Goal: Task Accomplishment & Management: Manage account settings

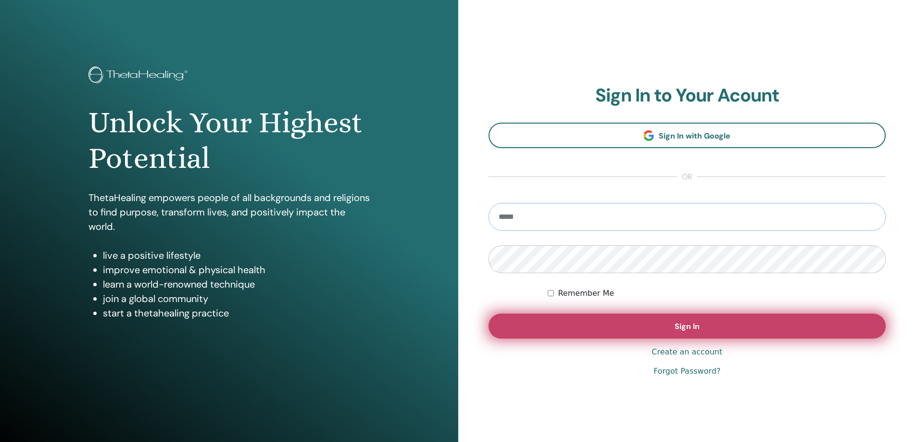
type input "**********"
click at [737, 330] on button "Sign In" at bounding box center [687, 325] width 398 height 25
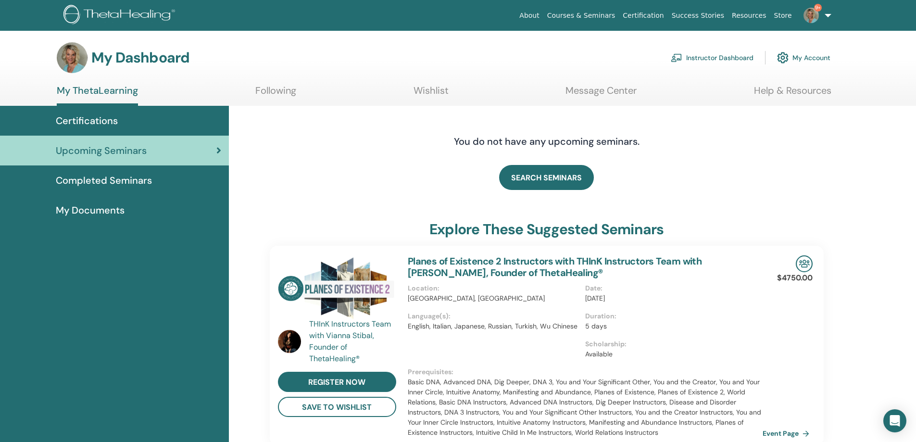
click at [726, 55] on link "Instructor Dashboard" at bounding box center [712, 57] width 83 height 21
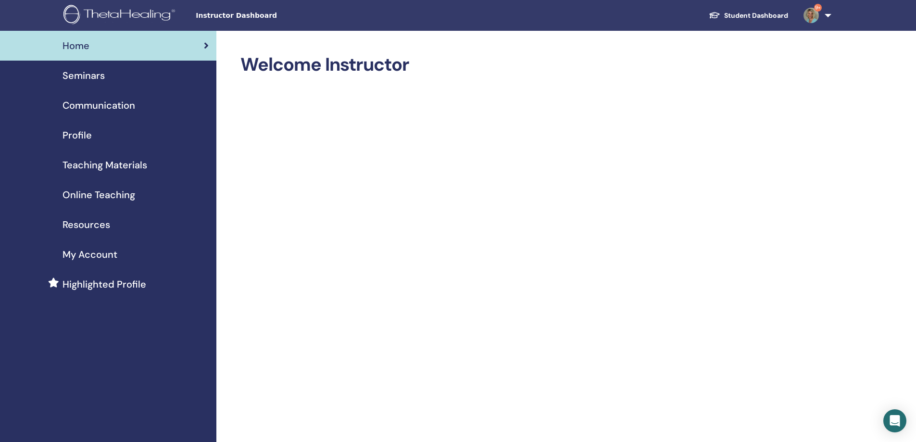
click at [87, 78] on span "Seminars" at bounding box center [83, 75] width 42 height 14
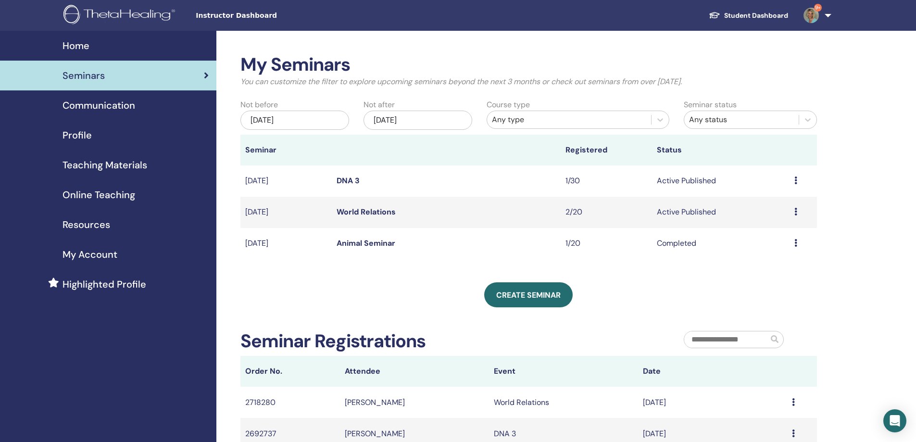
click at [387, 212] on link "World Relations" at bounding box center [366, 212] width 59 height 10
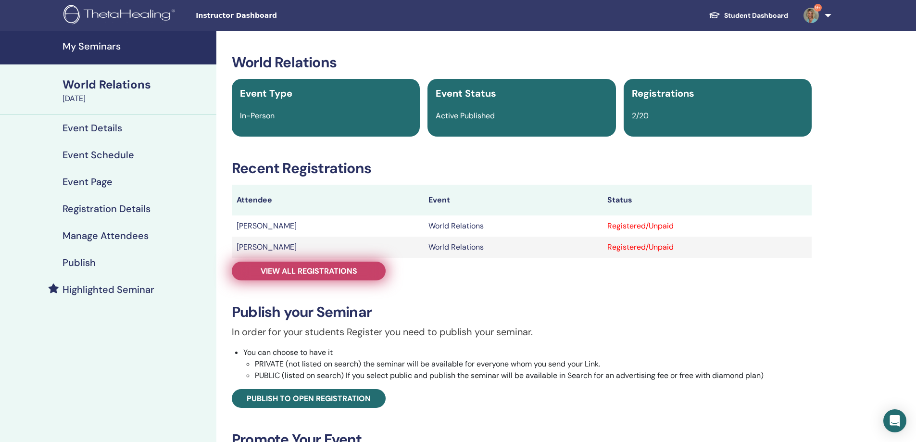
click at [321, 272] on span "View all registrations" at bounding box center [309, 271] width 97 height 10
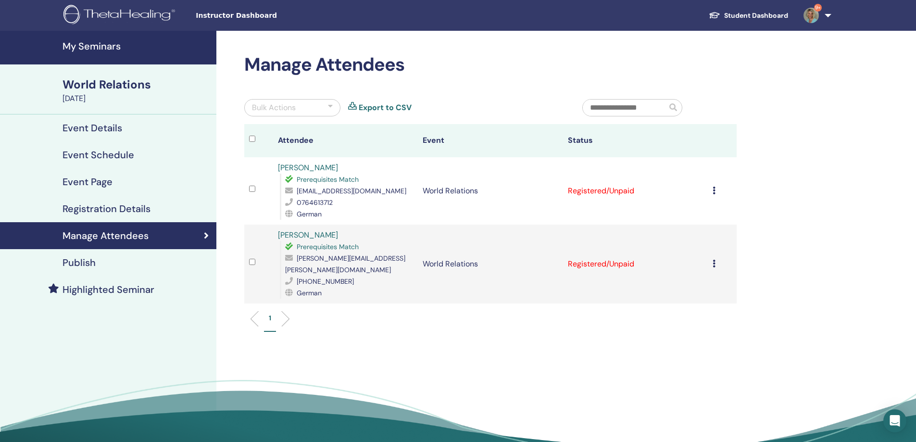
click at [712, 192] on icon at bounding box center [713, 191] width 3 height 8
click at [705, 292] on link "Download Certificate" at bounding box center [700, 292] width 75 height 10
click at [712, 259] on td "Cancel Registration Do not auto-certify Mark as Paid Mark as Unpaid Mark as Abs…" at bounding box center [722, 264] width 29 height 79
click at [715, 260] on icon at bounding box center [713, 264] width 3 height 8
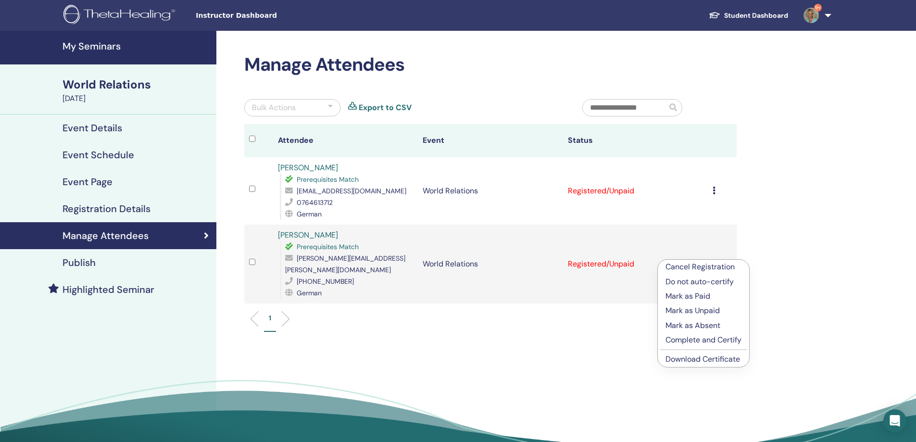
click at [703, 362] on link "Download Certificate" at bounding box center [702, 359] width 75 height 10
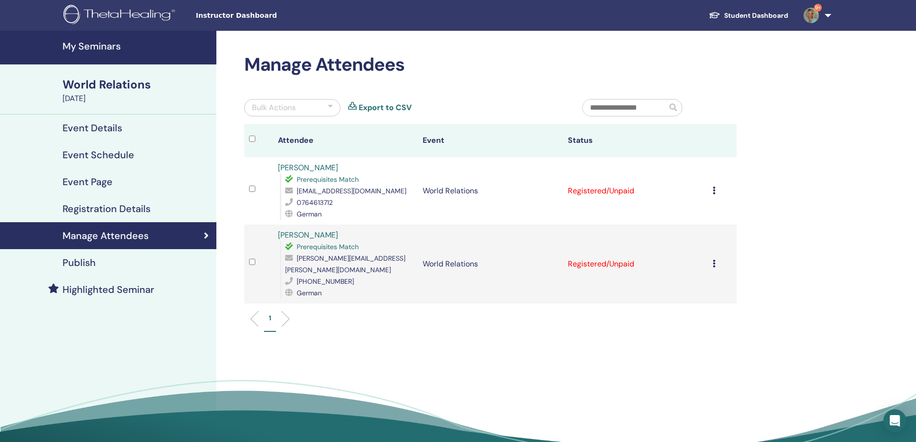
click at [710, 189] on td "Cancel Registration Do not auto-certify Mark as Paid Mark as Unpaid Mark as Abs…" at bounding box center [722, 190] width 29 height 67
click at [715, 189] on div "Cancel Registration Do not auto-certify Mark as Paid Mark as Unpaid Mark as Abs…" at bounding box center [721, 191] width 19 height 12
click at [680, 347] on div "Manage Attendees Bulk Actions Export to CSV Attendee Event Status [PERSON_NAME]…" at bounding box center [521, 253] width 611 height 445
